Goal: Task Accomplishment & Management: Use online tool/utility

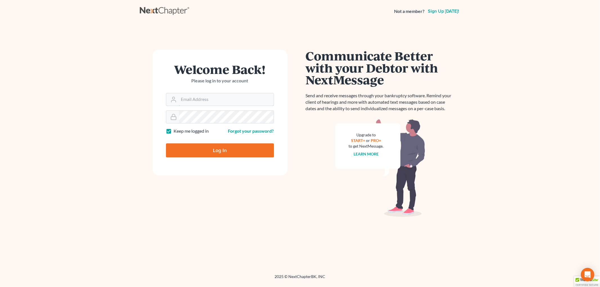
type input "[EMAIL_ADDRESS][DOMAIN_NAME]"
click at [209, 147] on input "Log In" at bounding box center [220, 150] width 108 height 14
type input "Thinking..."
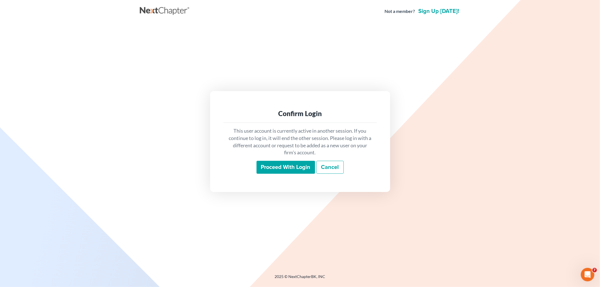
click at [294, 168] on input "Proceed with login" at bounding box center [285, 167] width 58 height 13
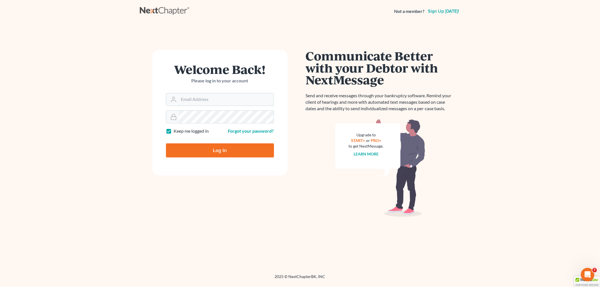
type input "[EMAIL_ADDRESS][DOMAIN_NAME]"
click at [193, 145] on input "Log In" at bounding box center [220, 150] width 108 height 14
type input "Thinking..."
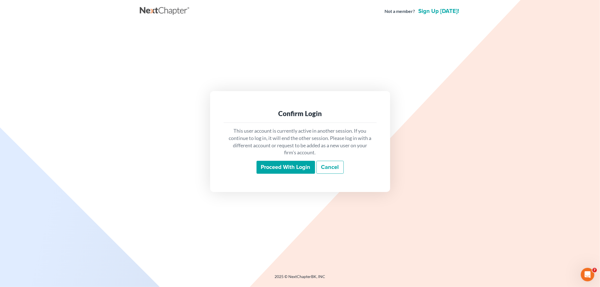
click at [262, 164] on input "Proceed with login" at bounding box center [285, 167] width 58 height 13
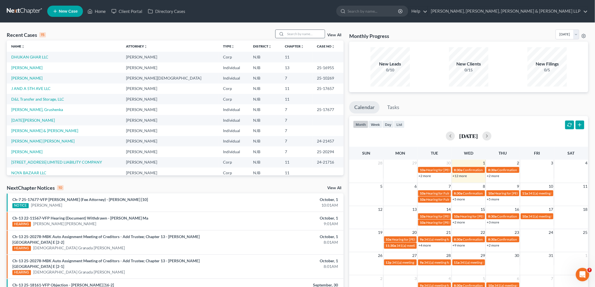
click at [307, 37] on input "search" at bounding box center [304, 34] width 39 height 8
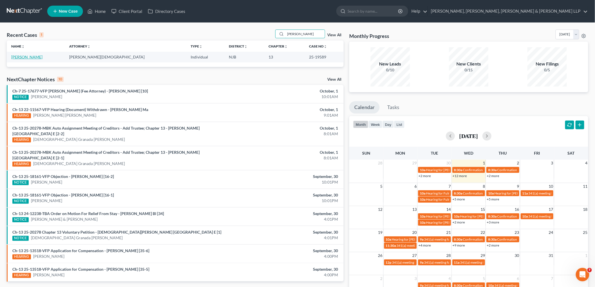
type input "tyson"
click at [20, 58] on link "Tyson, Brian" at bounding box center [26, 57] width 31 height 5
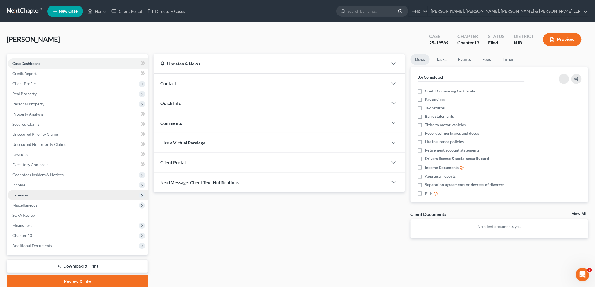
click at [23, 193] on span "Expenses" at bounding box center [20, 195] width 16 height 5
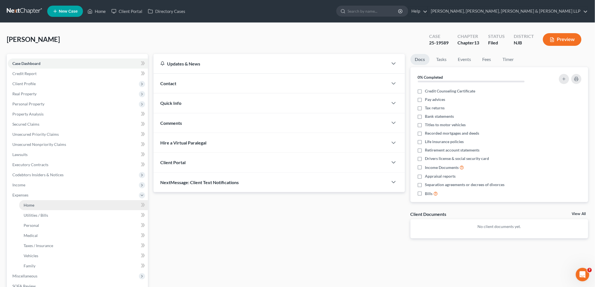
click at [26, 203] on span "Home" at bounding box center [29, 205] width 11 height 5
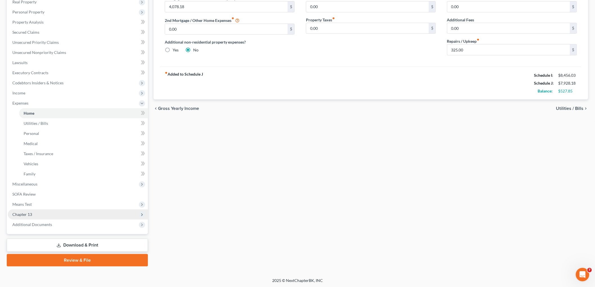
click at [31, 213] on span "Chapter 13" at bounding box center [22, 214] width 20 height 5
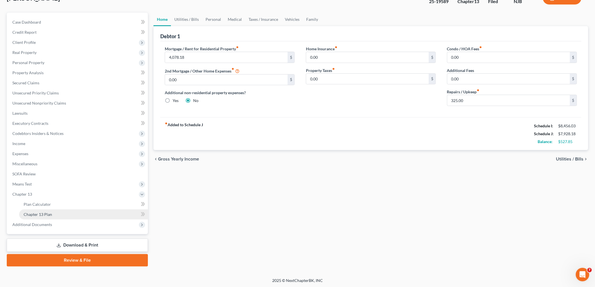
click at [32, 212] on span "Chapter 13 Plan" at bounding box center [38, 214] width 28 height 5
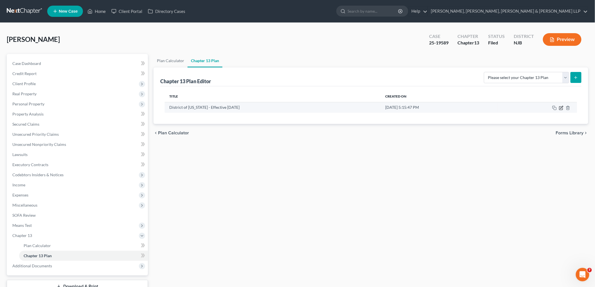
click at [561, 107] on icon "button" at bounding box center [561, 108] width 4 height 4
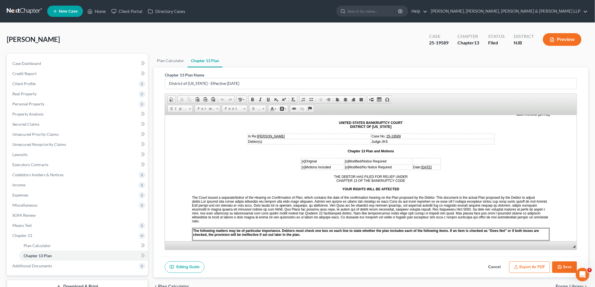
scroll to position [62, 0]
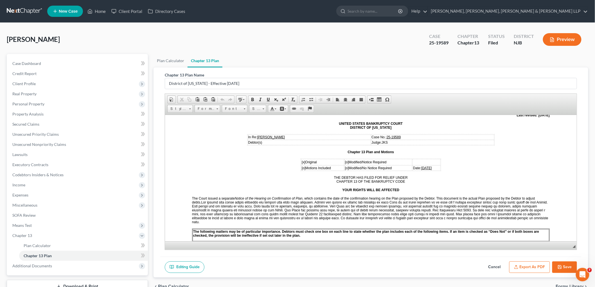
drag, startPoint x: 456, startPoint y: 163, endPoint x: 395, endPoint y: 183, distance: 64.5
drag, startPoint x: 424, startPoint y: 165, endPoint x: 403, endPoint y: 165, distance: 20.8
click at [421, 166] on u "September 30, 2025" at bounding box center [426, 168] width 11 height 4
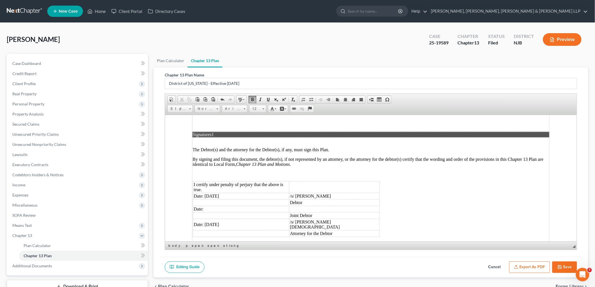
scroll to position [1435, 0]
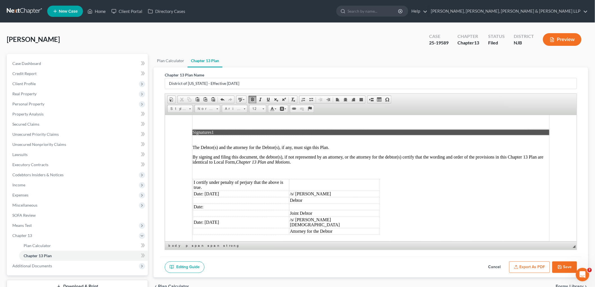
drag, startPoint x: 229, startPoint y: 158, endPoint x: 204, endPoint y: 161, distance: 25.5
click at [204, 191] on td "Date: September 30, 2025" at bounding box center [241, 194] width 96 height 6
drag, startPoint x: 228, startPoint y: 184, endPoint x: 204, endPoint y: 185, distance: 23.9
click at [204, 216] on td "Date: September 30, 2025" at bounding box center [241, 221] width 96 height 11
click at [532, 267] on button "Export as PDF" at bounding box center [529, 267] width 41 height 12
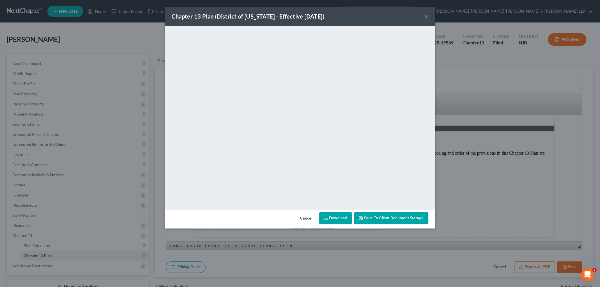
drag, startPoint x: 308, startPoint y: 217, endPoint x: 322, endPoint y: 220, distance: 14.5
click at [308, 217] on button "Cancel" at bounding box center [305, 218] width 21 height 11
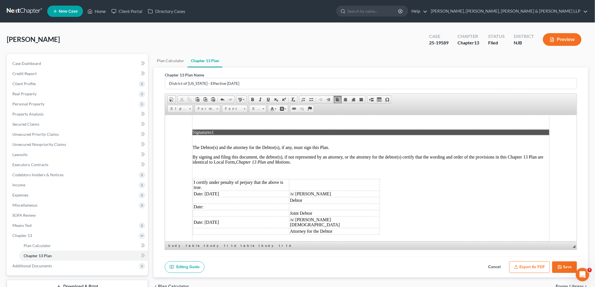
click at [558, 265] on icon "button" at bounding box center [560, 267] width 4 height 4
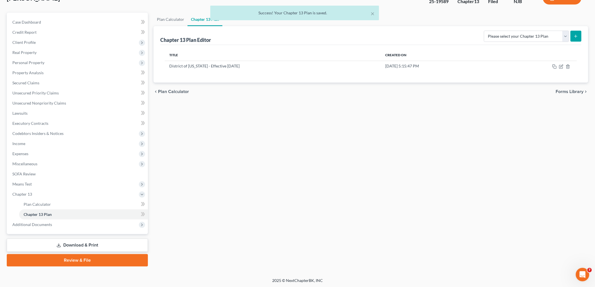
click at [82, 240] on link "Download & Print" at bounding box center [77, 245] width 141 height 13
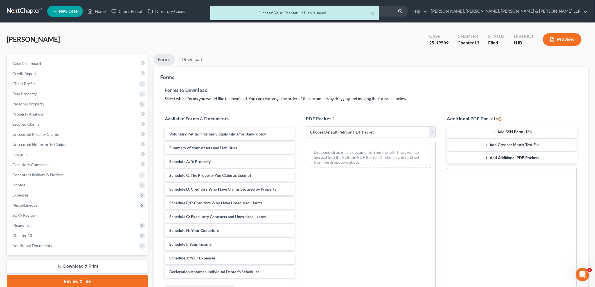
click at [369, 131] on select "Choose Default Petition PDF Packet Complete Bankruptcy Petition (all forms and …" at bounding box center [371, 132] width 130 height 11
select select "0"
click at [306, 127] on select "Choose Default Petition PDF Packet Complete Bankruptcy Petition (all forms and …" at bounding box center [371, 132] width 130 height 11
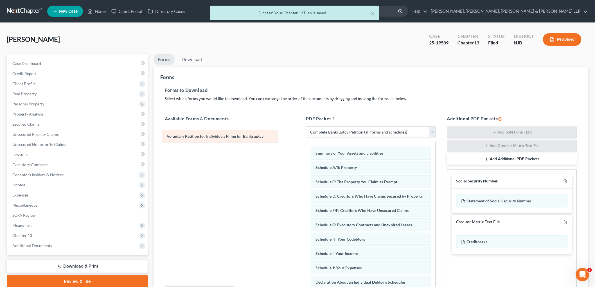
drag, startPoint x: 352, startPoint y: 152, endPoint x: 203, endPoint y: 136, distance: 149.4
click at [306, 142] on div "Voluntary Petition for Individuals Filing for Bankruptcy Voluntary Petition for…" at bounding box center [370, 284] width 129 height 285
click at [191, 59] on link "Download" at bounding box center [191, 59] width 29 height 11
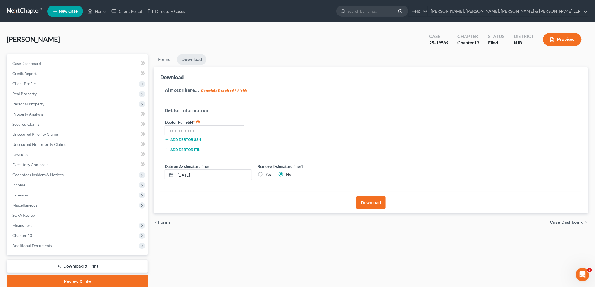
click at [265, 175] on label "Yes" at bounding box center [268, 174] width 6 height 6
click at [268, 175] on input "Yes" at bounding box center [270, 173] width 4 height 4
radio input "true"
radio input "false"
click at [195, 130] on input "text" at bounding box center [205, 130] width 80 height 11
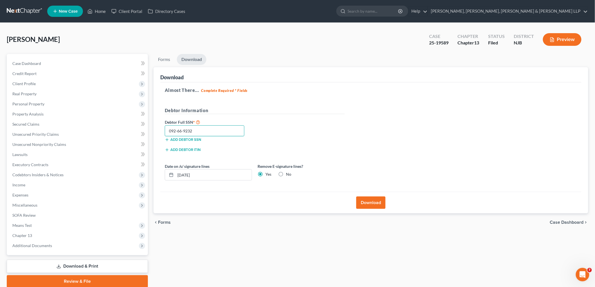
type input "092-66-9232"
click at [367, 137] on div "Almost There... Complete Required * Fields Debtor Information Debtor Full SSN *…" at bounding box center [370, 137] width 421 height 110
click at [370, 206] on button "Download" at bounding box center [370, 203] width 29 height 12
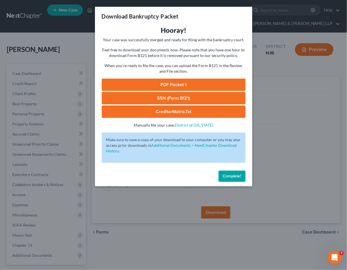
click at [168, 84] on link "PDF Packet 1" at bounding box center [174, 85] width 144 height 12
click at [231, 174] on span "Complete!" at bounding box center [232, 176] width 18 height 5
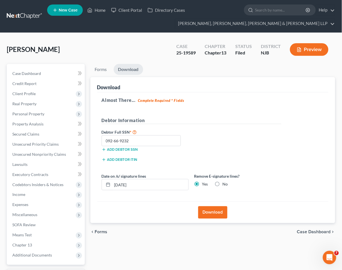
drag, startPoint x: 217, startPoint y: 185, endPoint x: 217, endPoint y: 188, distance: 3.7
click at [223, 184] on label "No" at bounding box center [225, 185] width 5 height 6
click at [225, 184] on input "No" at bounding box center [227, 184] width 4 height 4
radio input "true"
radio input "false"
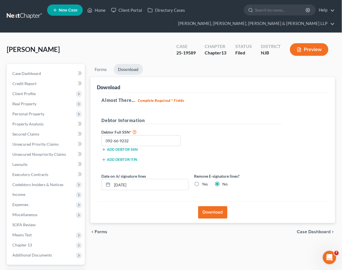
click at [211, 214] on button "Download" at bounding box center [212, 213] width 29 height 12
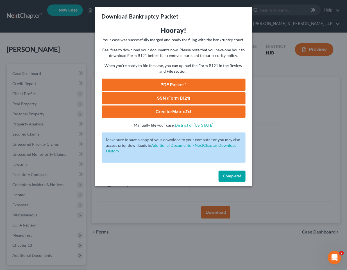
click at [214, 86] on link "PDF Packet 1" at bounding box center [174, 85] width 144 height 12
click at [239, 174] on span "Complete!" at bounding box center [232, 176] width 18 height 5
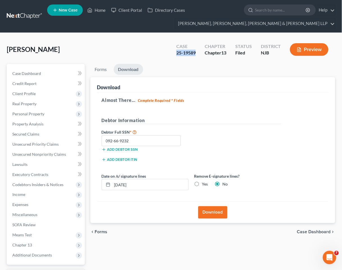
drag, startPoint x: 190, startPoint y: 53, endPoint x: 175, endPoint y: 52, distance: 15.2
click at [175, 52] on div "Case 25-19589" at bounding box center [186, 50] width 28 height 17
copy div "25-19589"
